Goal: Navigation & Orientation: Find specific page/section

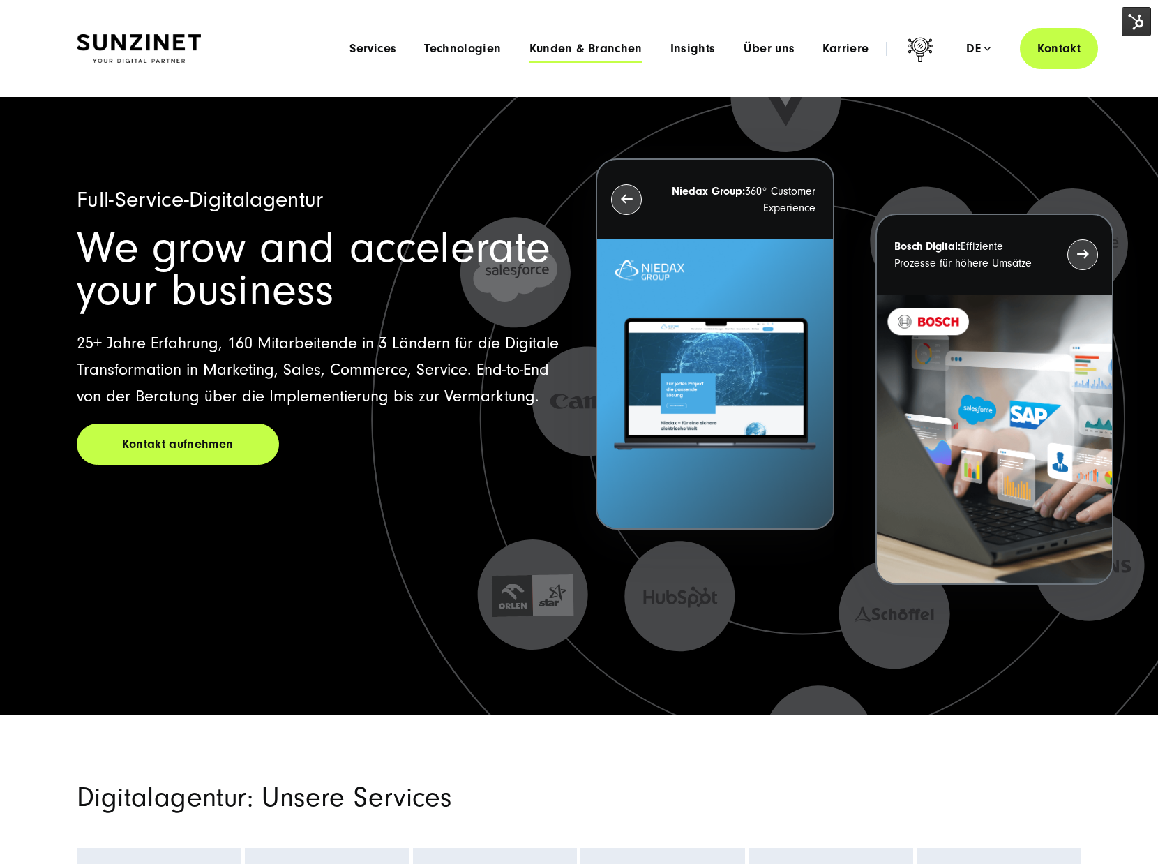
click at [592, 51] on span "Kunden & Branchen" at bounding box center [586, 49] width 113 height 14
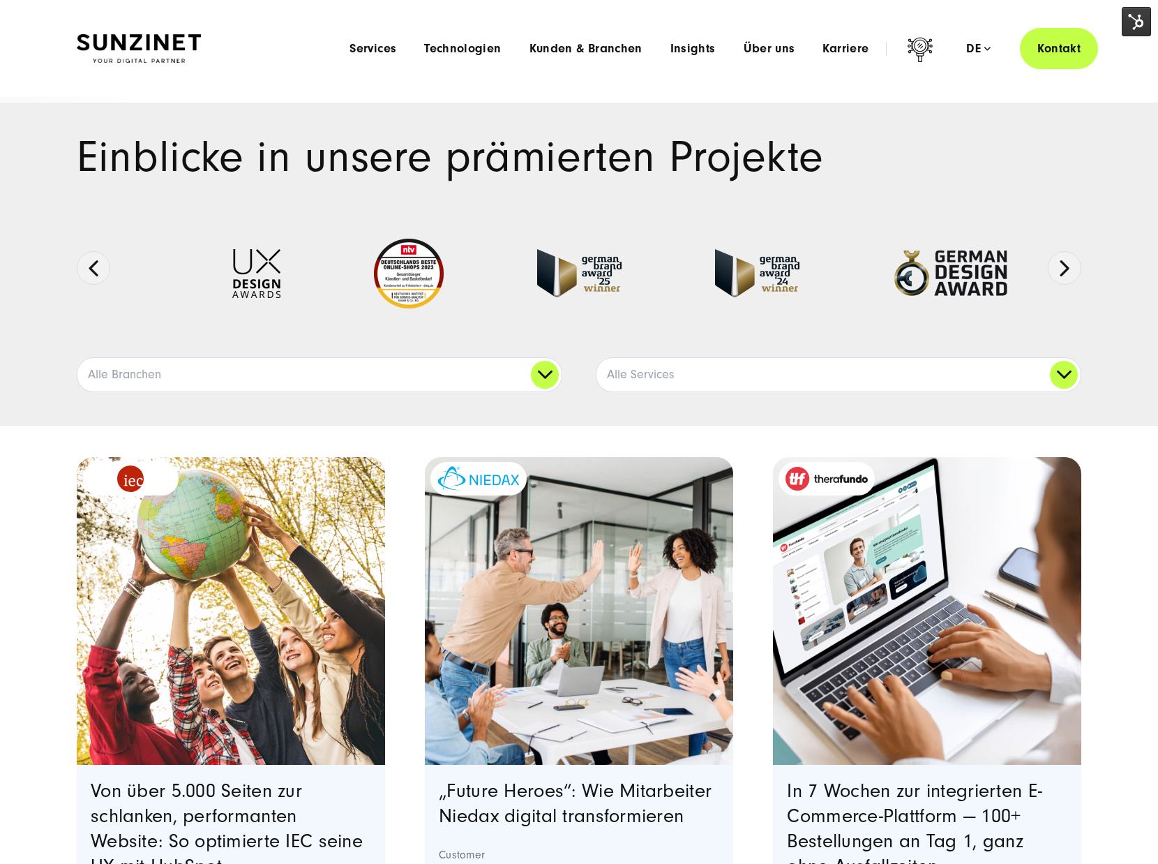
drag, startPoint x: 55, startPoint y: 32, endPoint x: 38, endPoint y: 35, distance: 17.7
click at [54, 31] on div "Smart Search AI Hier können Sie eine konkrete Frage zu unserer Agentur und unse…" at bounding box center [579, 48] width 1060 height 41
click at [585, 54] on span "Kunden & Branchen" at bounding box center [586, 49] width 113 height 14
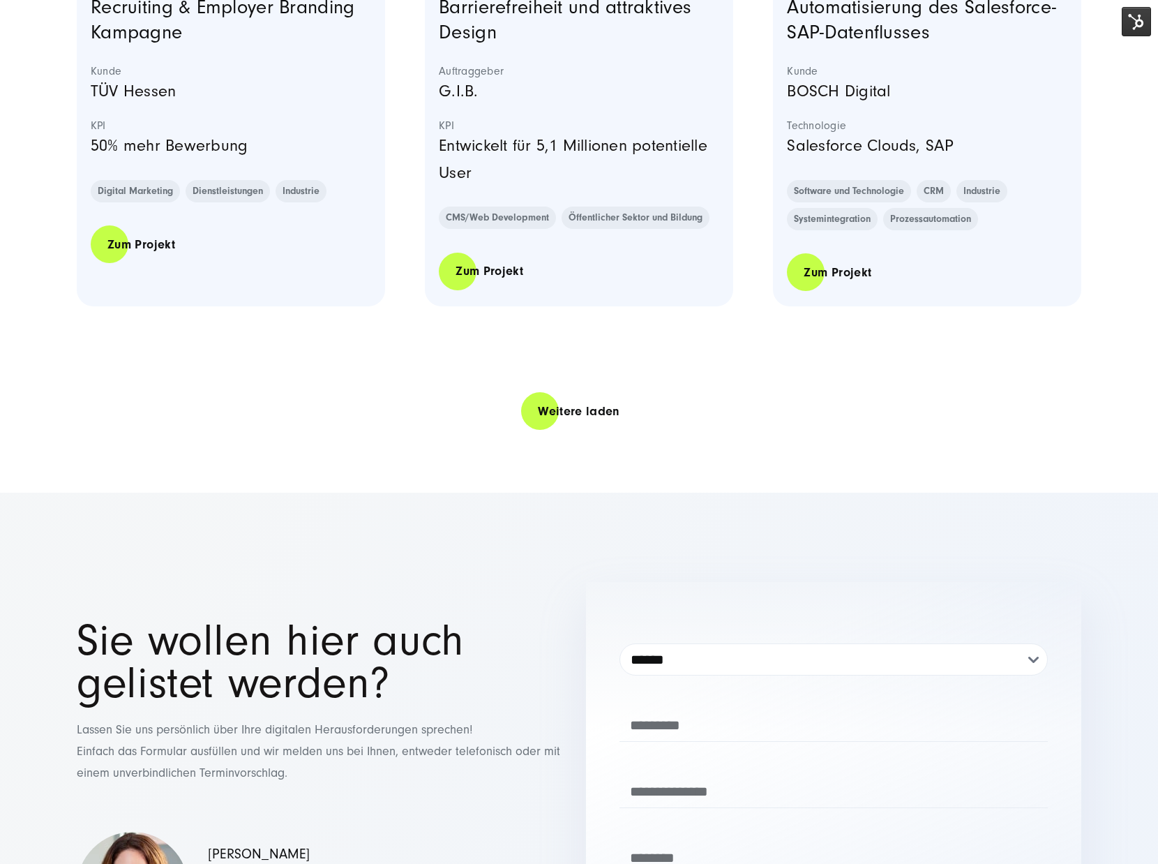
scroll to position [2900, 0]
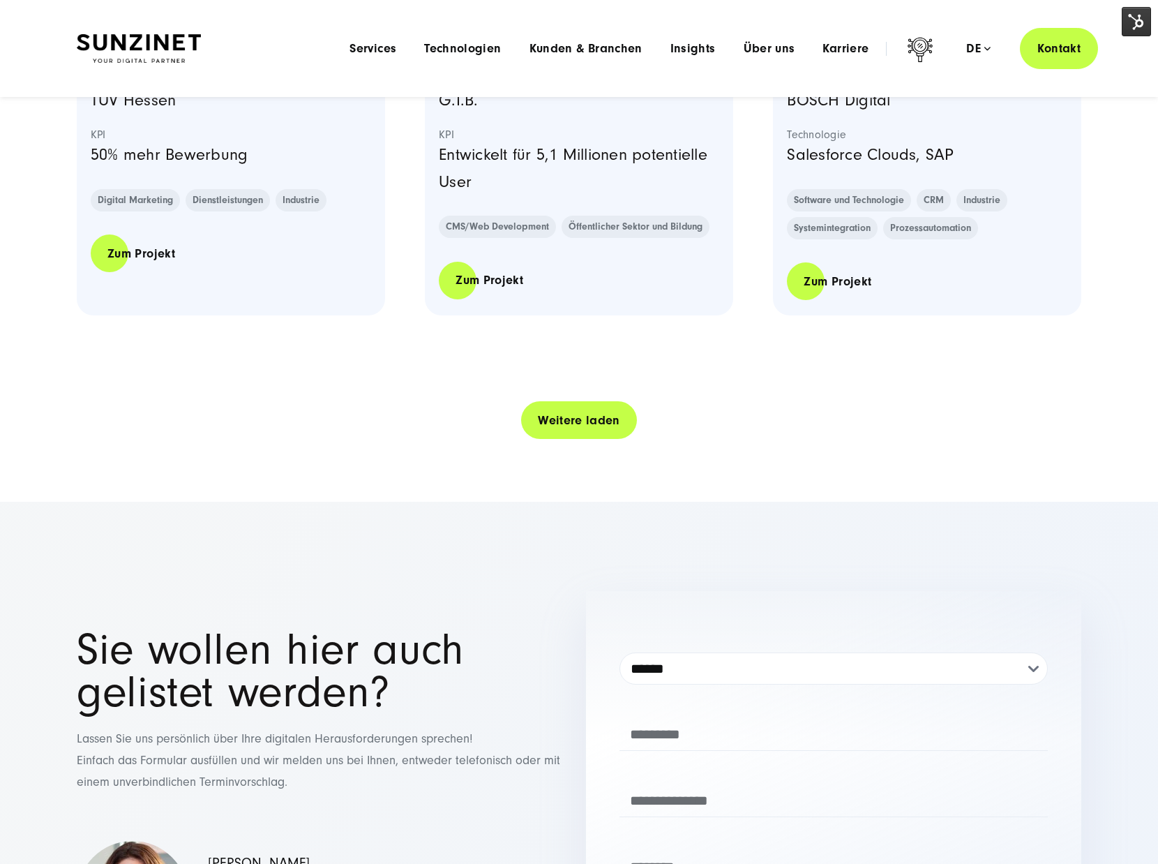
click at [555, 421] on link "Weitere laden" at bounding box center [579, 420] width 116 height 40
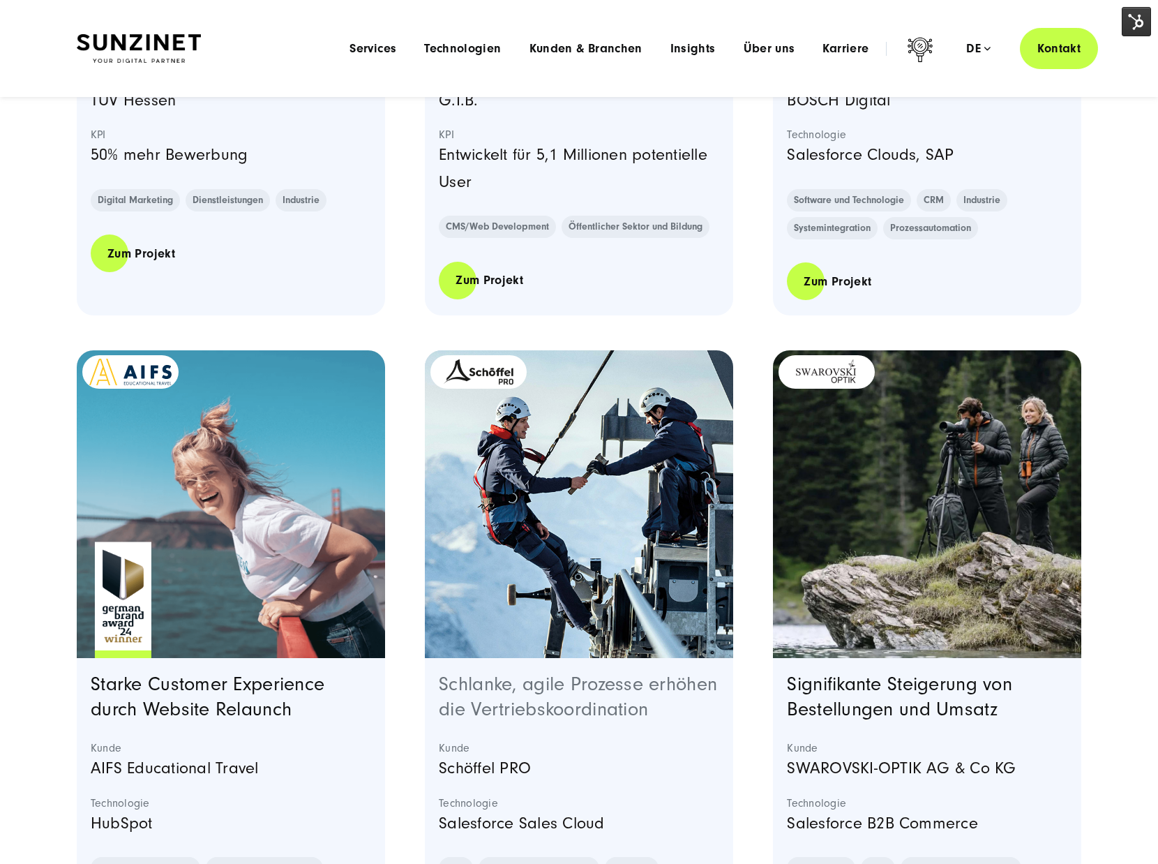
click at [466, 683] on link "Schlanke, agile Prozesse erhöhen die Vertriebskoordination" at bounding box center [578, 696] width 278 height 47
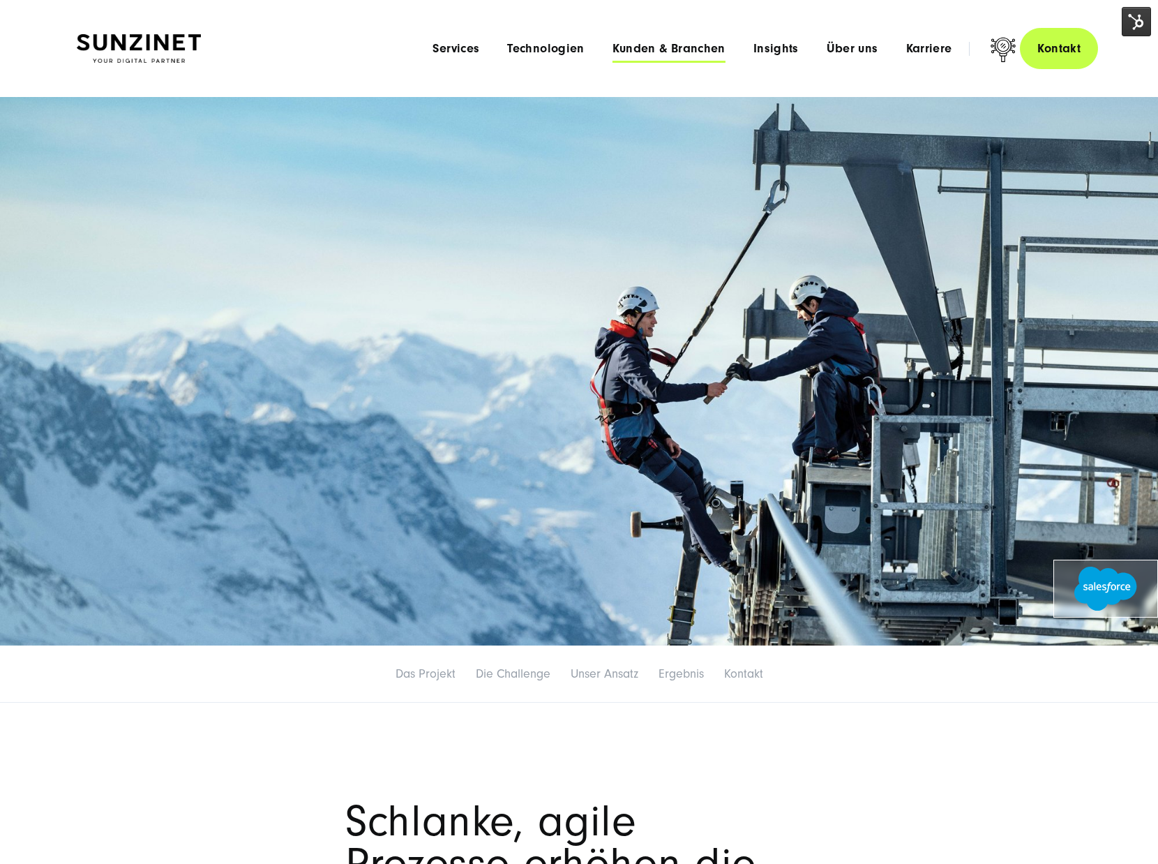
click at [658, 52] on span "Kunden & Branchen" at bounding box center [669, 49] width 113 height 14
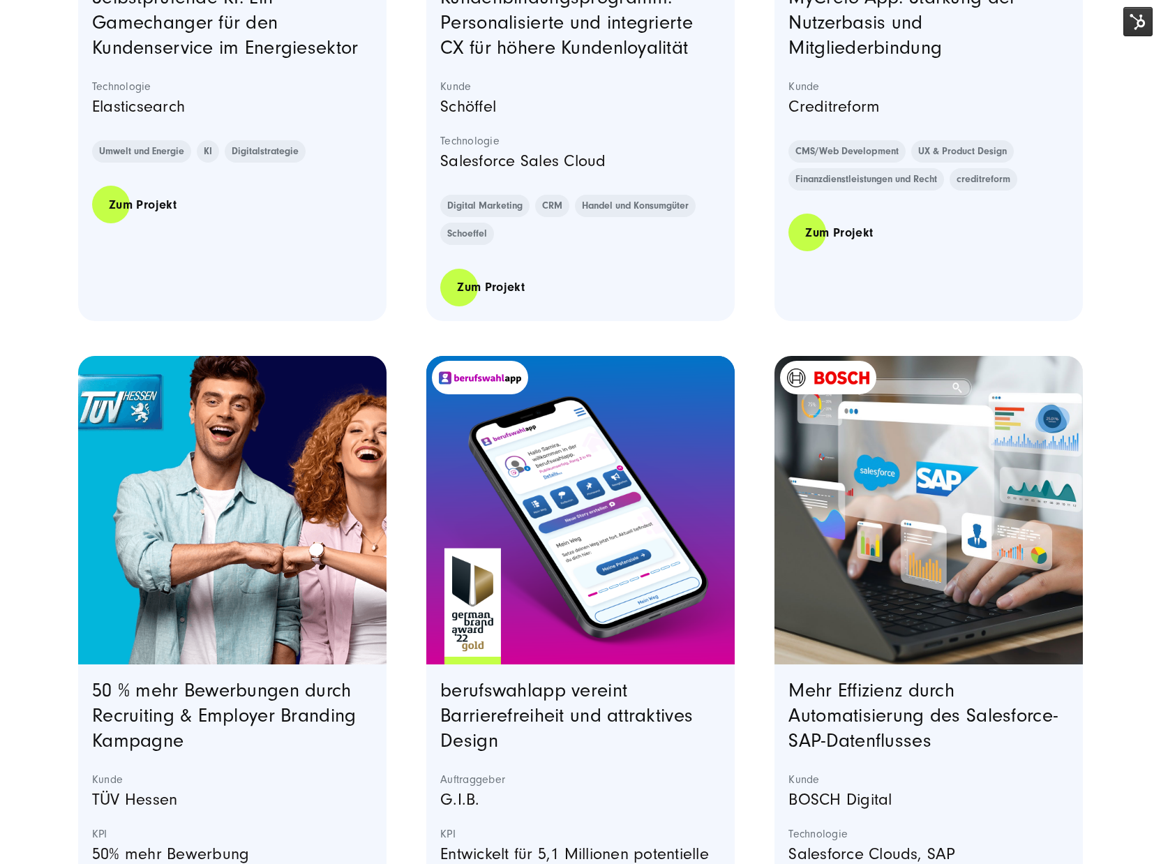
scroll to position [2360, 0]
